Goal: Information Seeking & Learning: Obtain resource

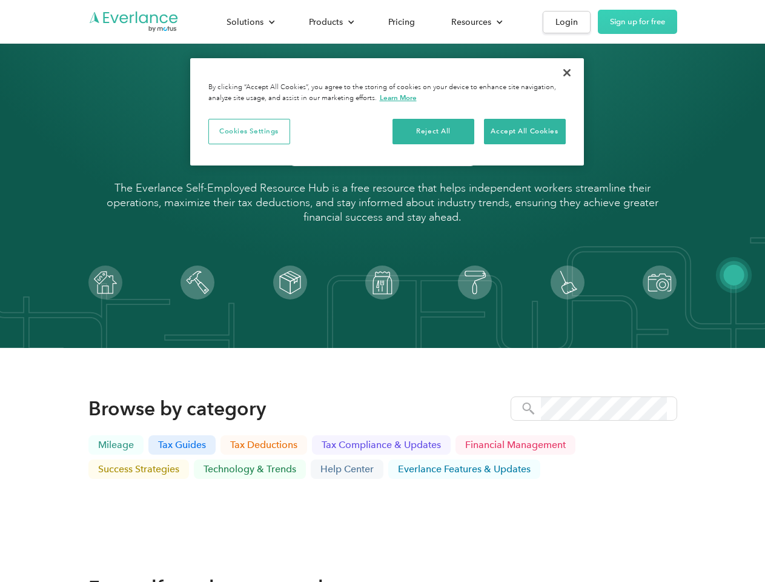
click at [382, 291] on img at bounding box center [382, 282] width 34 height 34
click at [250, 22] on div "Solutions" at bounding box center [245, 22] width 37 height 15
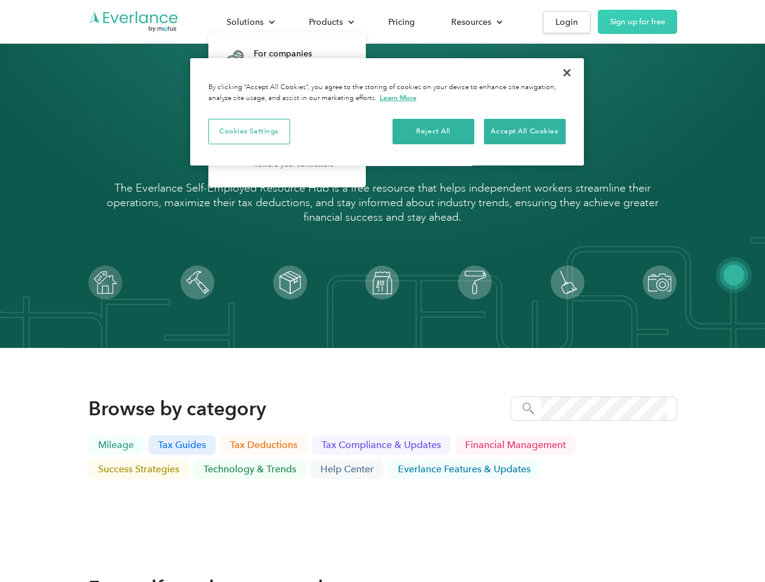
click at [330, 22] on div "Products" at bounding box center [326, 22] width 34 height 15
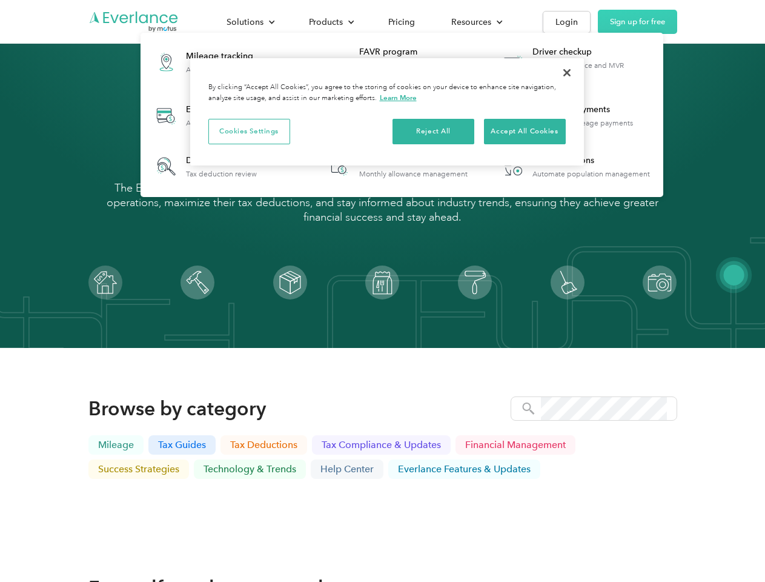
click at [476, 22] on div "Resources" at bounding box center [471, 22] width 40 height 15
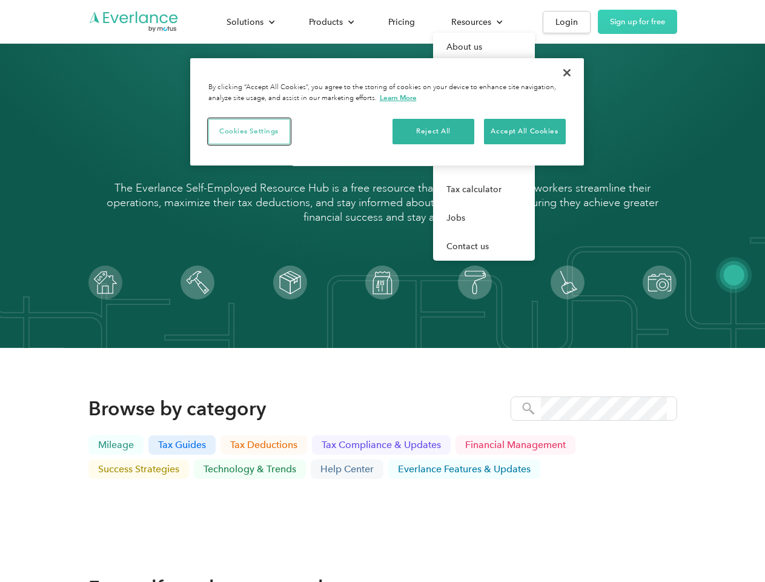
click at [249, 131] on button "Cookies Settings" at bounding box center [249, 131] width 82 height 25
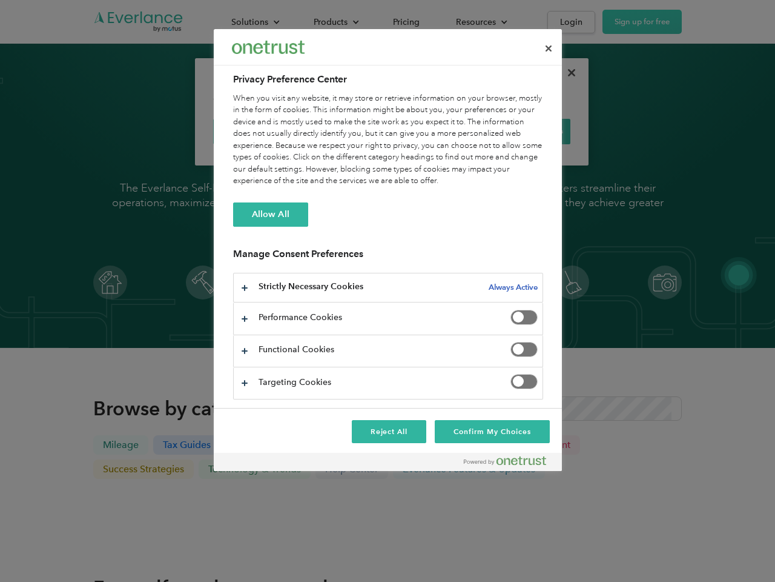
click at [434, 131] on div "When you visit any website, it may store or retrieve information on your browse…" at bounding box center [388, 140] width 310 height 95
click at [525, 131] on div "When you visit any website, it may store or retrieve information on your browse…" at bounding box center [388, 140] width 310 height 95
click at [567, 73] on div at bounding box center [387, 291] width 775 height 582
